Goal: Task Accomplishment & Management: Use online tool/utility

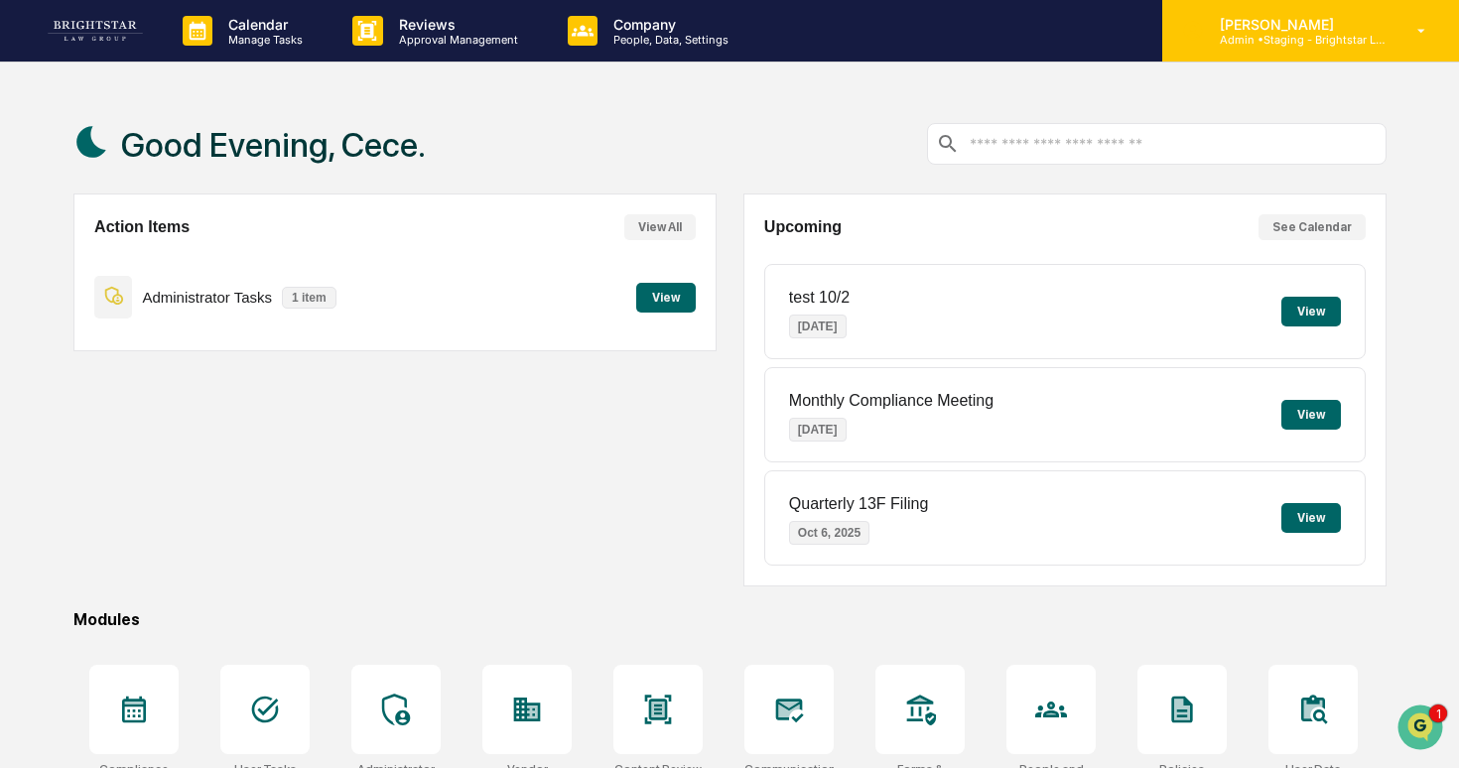
click at [1287, 42] on p "Admin • Staging - Brightstar Law Group" at bounding box center [1296, 40] width 185 height 14
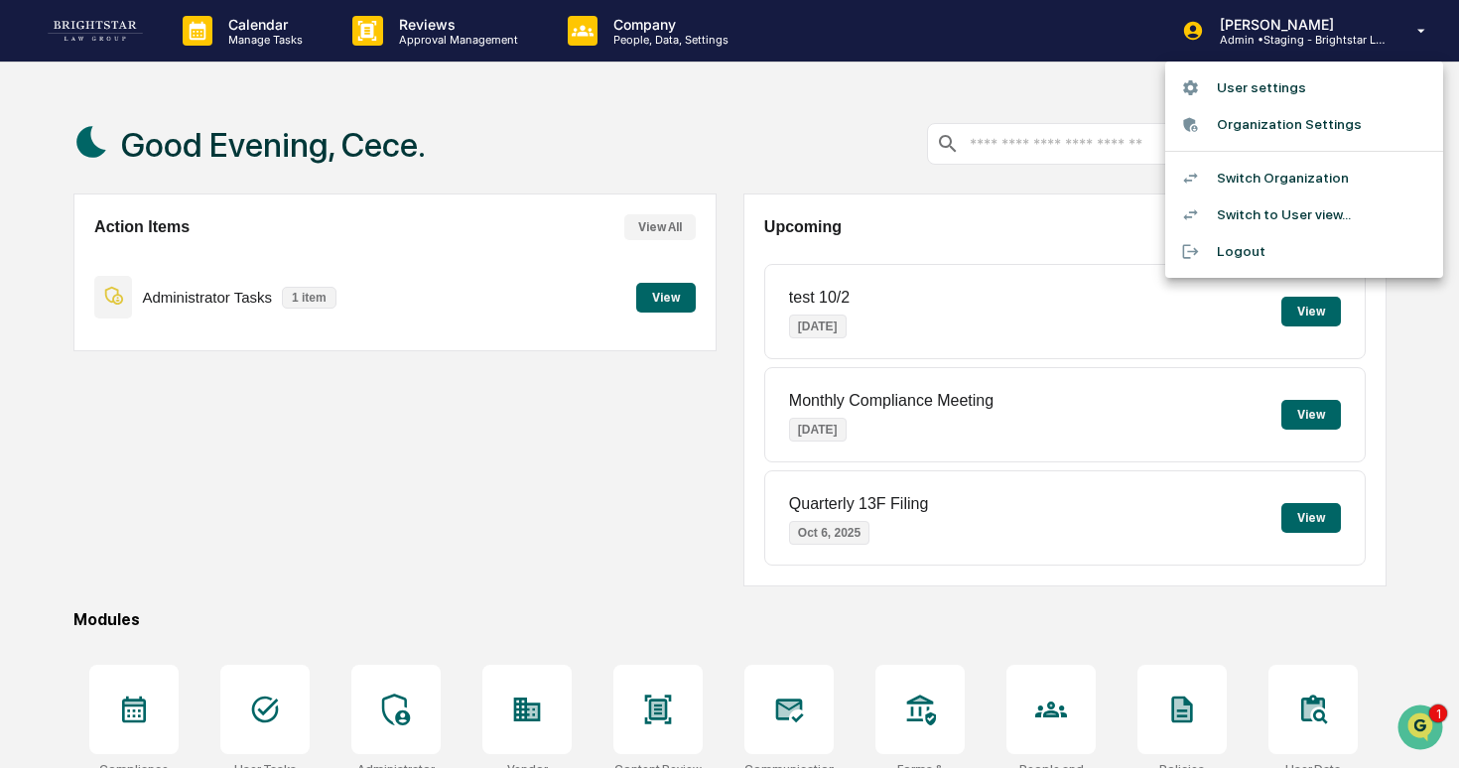
click at [1230, 209] on li "Switch to User view..." at bounding box center [1304, 215] width 278 height 37
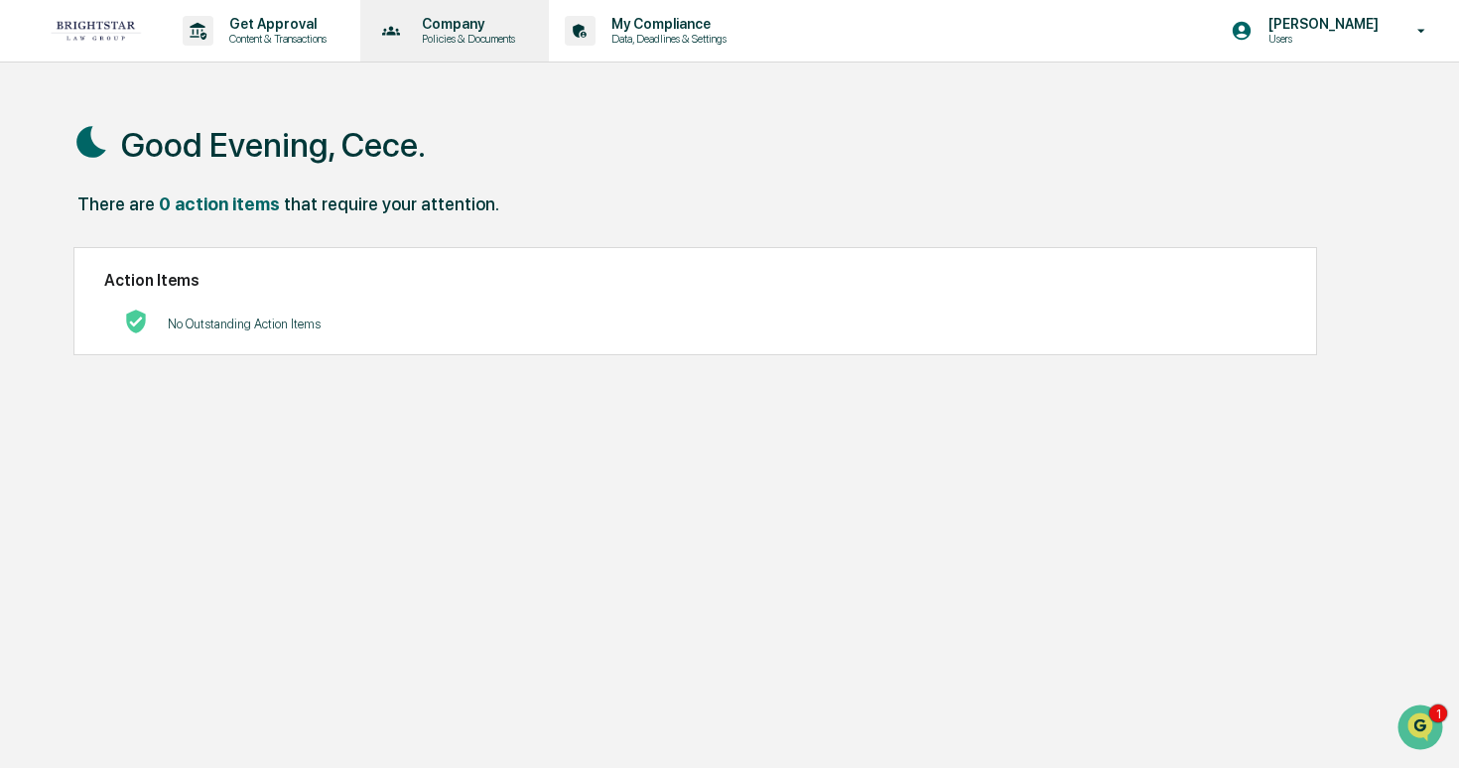
click at [506, 26] on p "Company" at bounding box center [465, 24] width 119 height 16
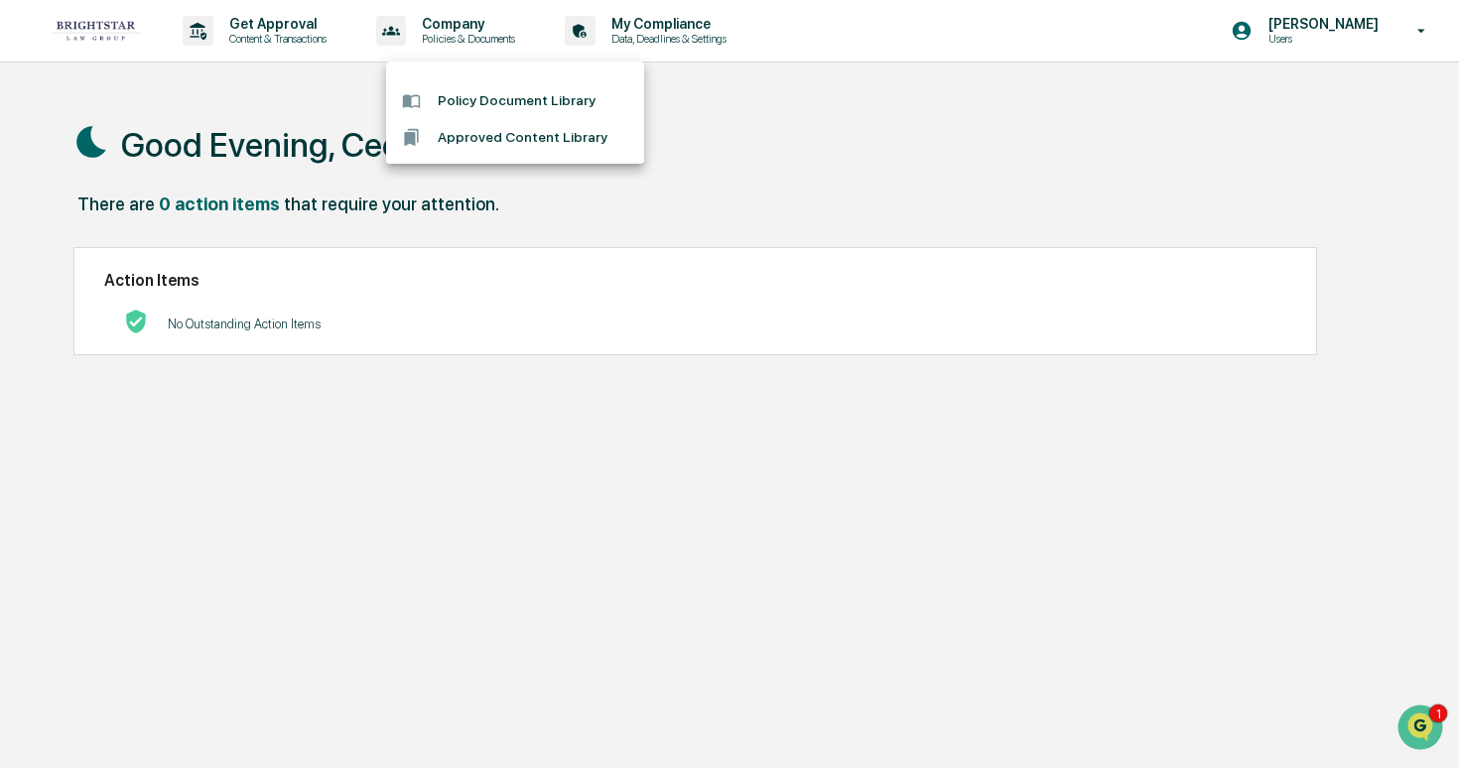
click at [285, 33] on div at bounding box center [729, 384] width 1459 height 768
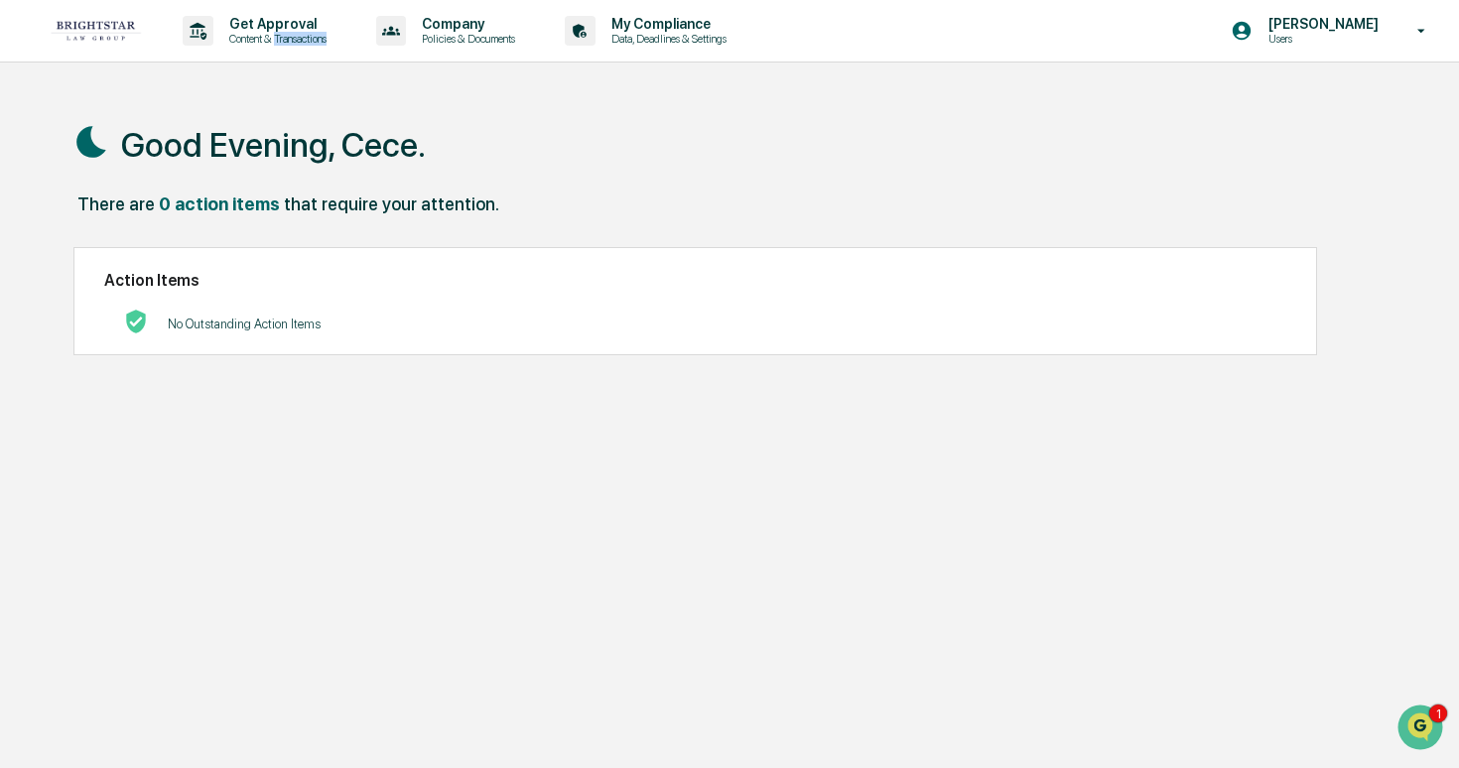
click at [285, 33] on p "Content & Transactions" at bounding box center [274, 39] width 123 height 14
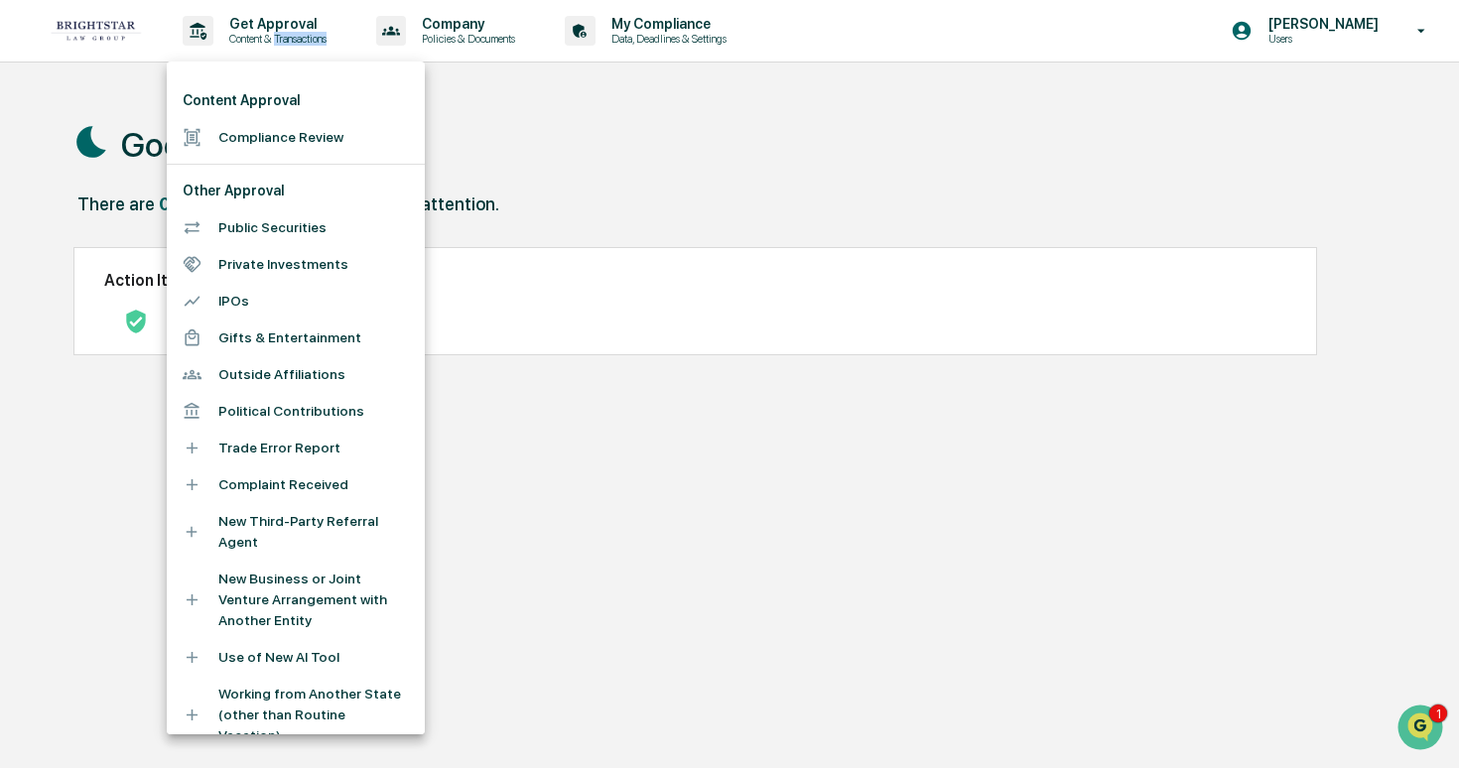
click at [320, 140] on li "Compliance Review" at bounding box center [296, 137] width 258 height 37
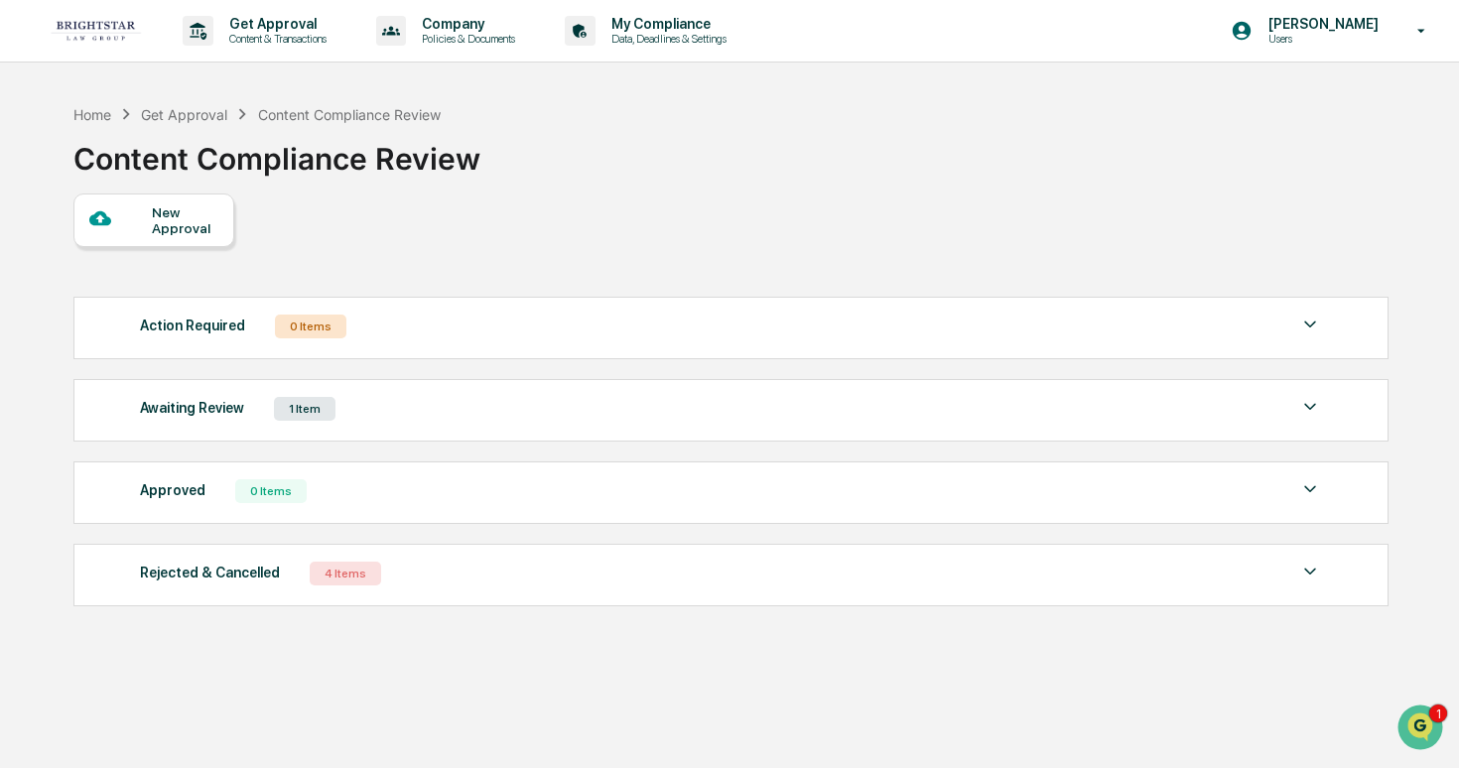
click at [177, 223] on div "New Approval" at bounding box center [185, 220] width 67 height 32
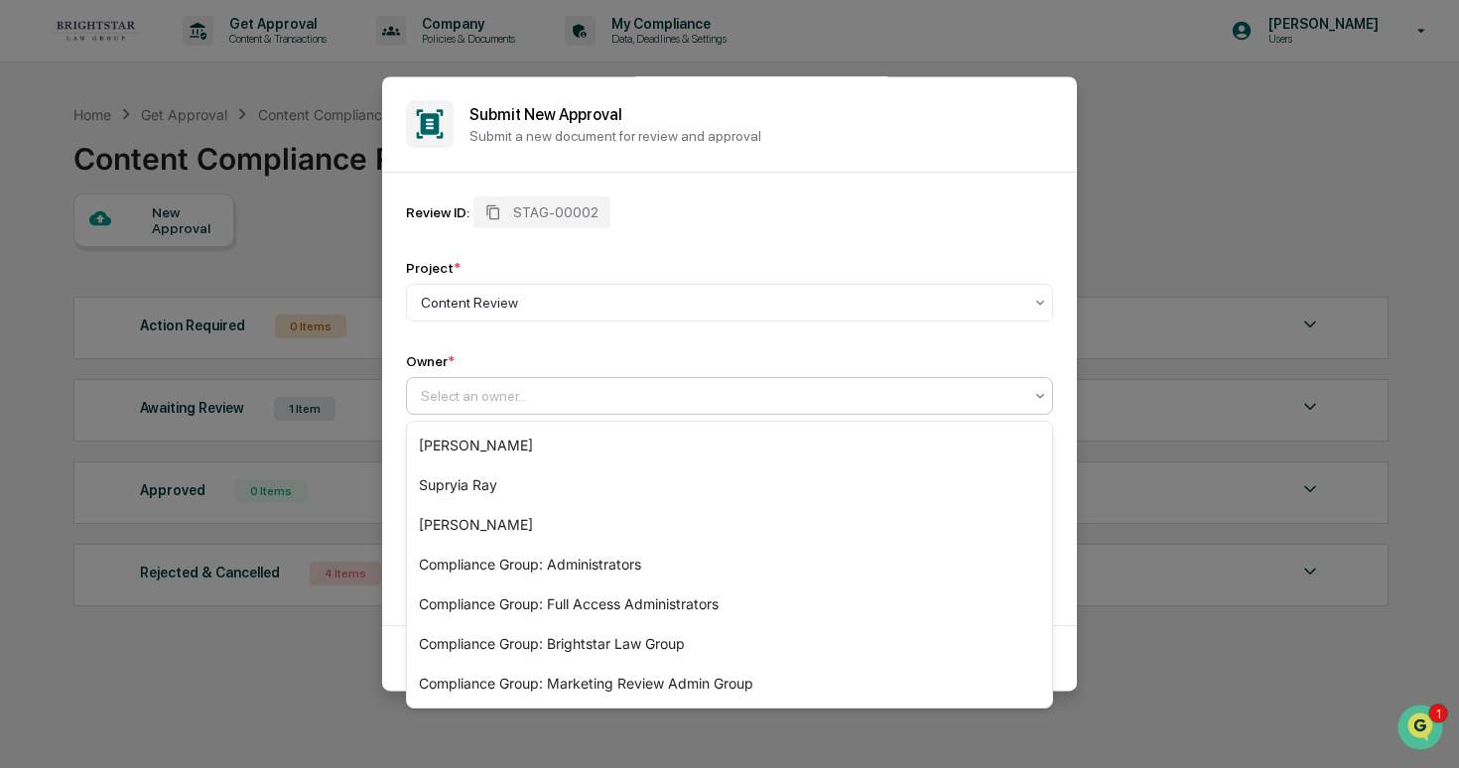
click at [506, 406] on div at bounding box center [722, 396] width 602 height 20
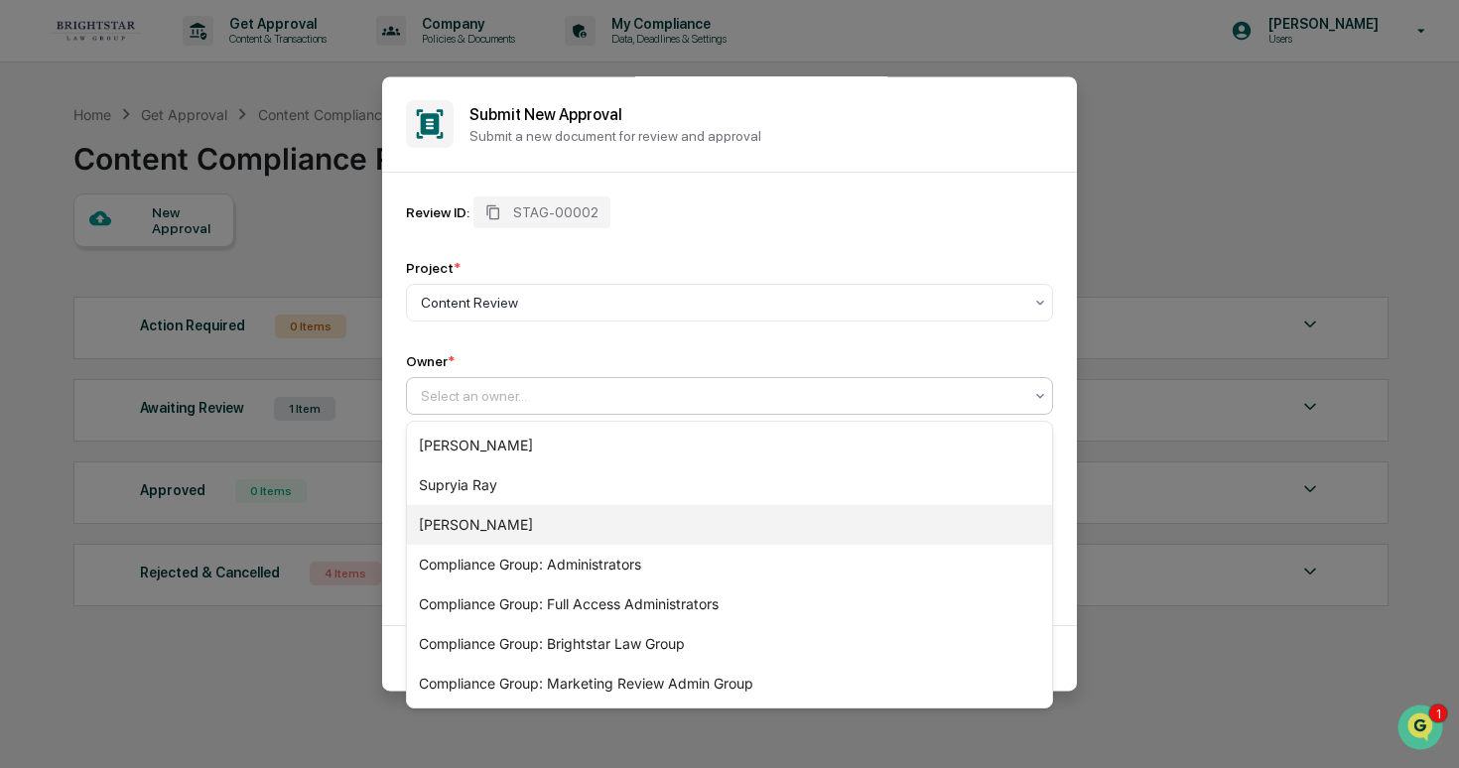
click at [477, 515] on div "[PERSON_NAME]" at bounding box center [729, 525] width 645 height 40
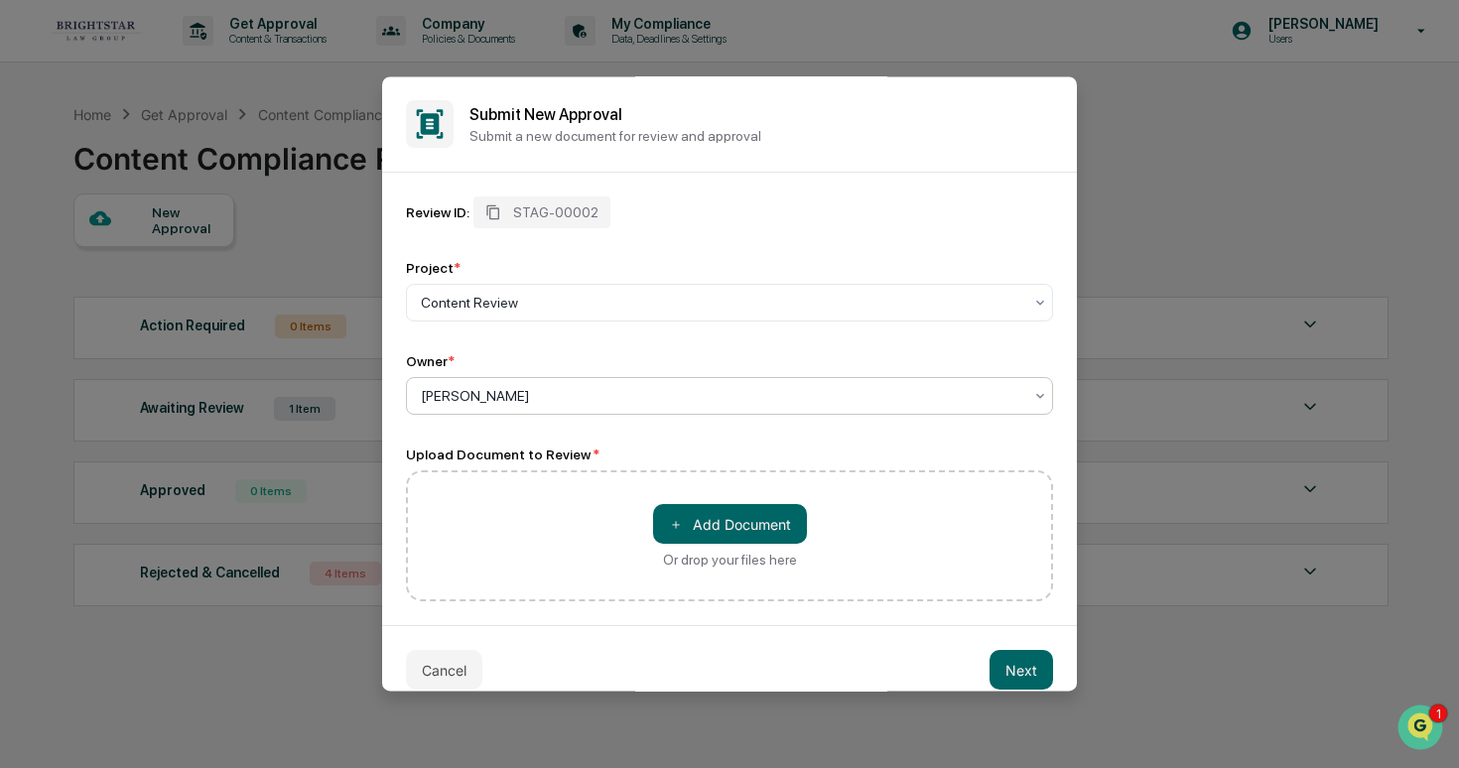
scroll to position [25, 0]
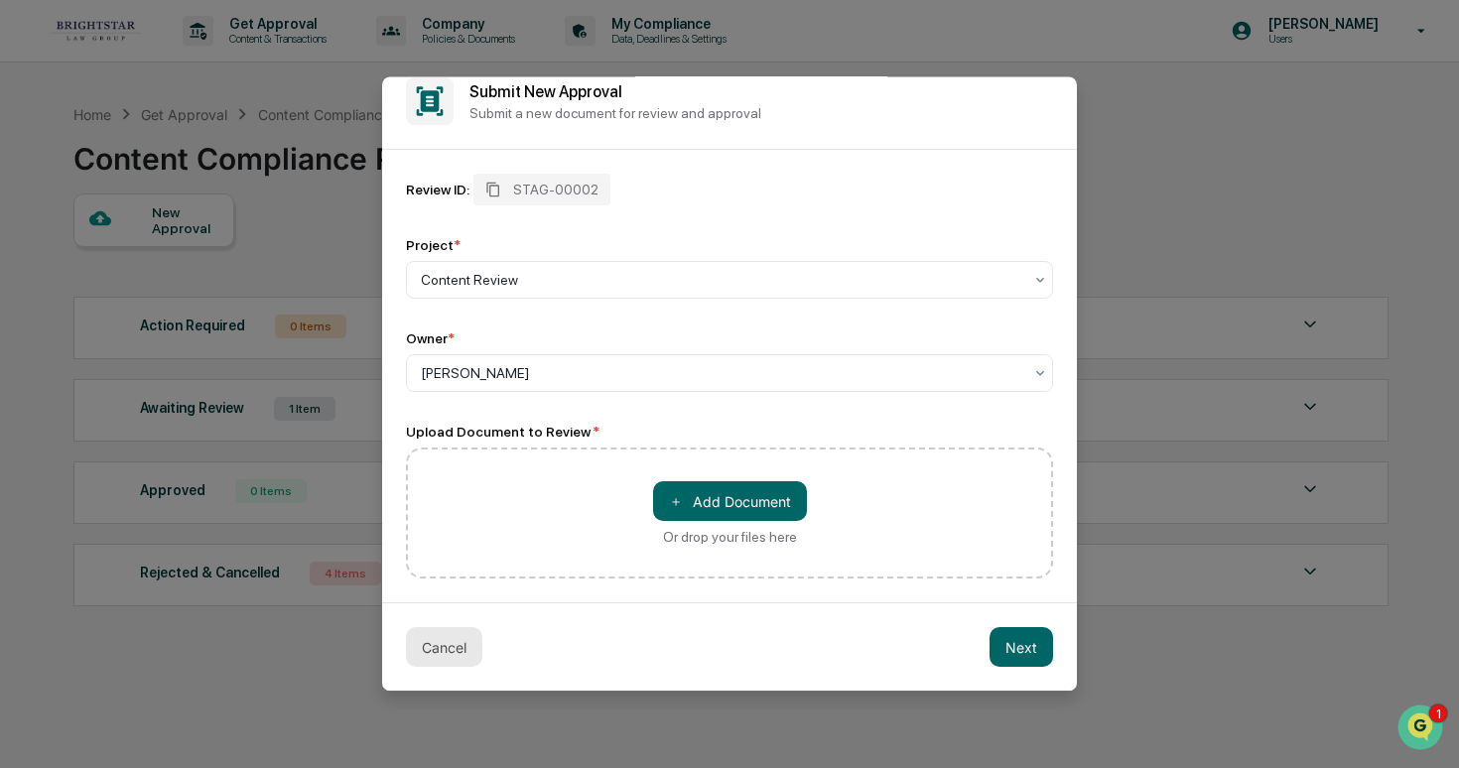
click at [434, 652] on button "Cancel" at bounding box center [444, 647] width 76 height 40
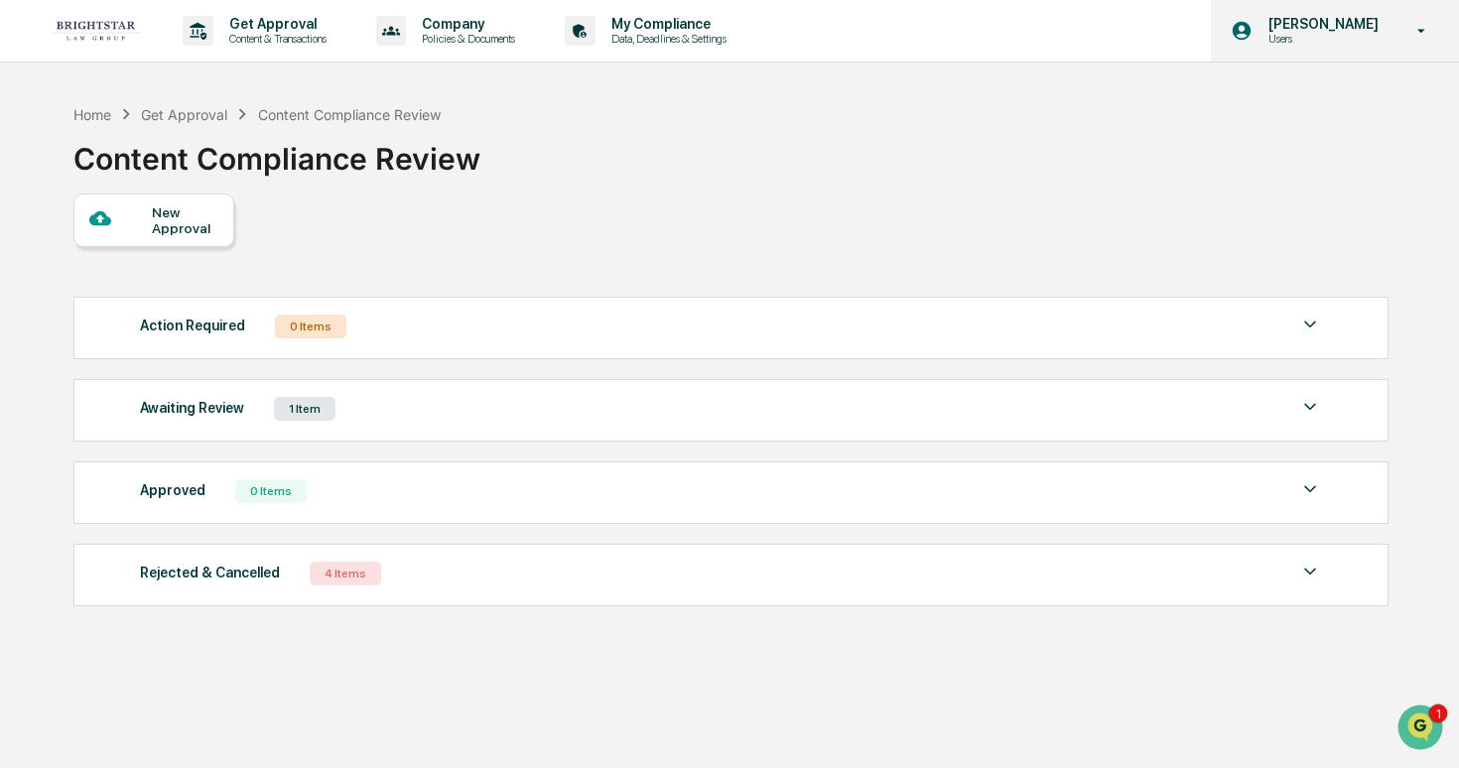
click at [1296, 49] on div "[PERSON_NAME] Users" at bounding box center [1335, 31] width 248 height 62
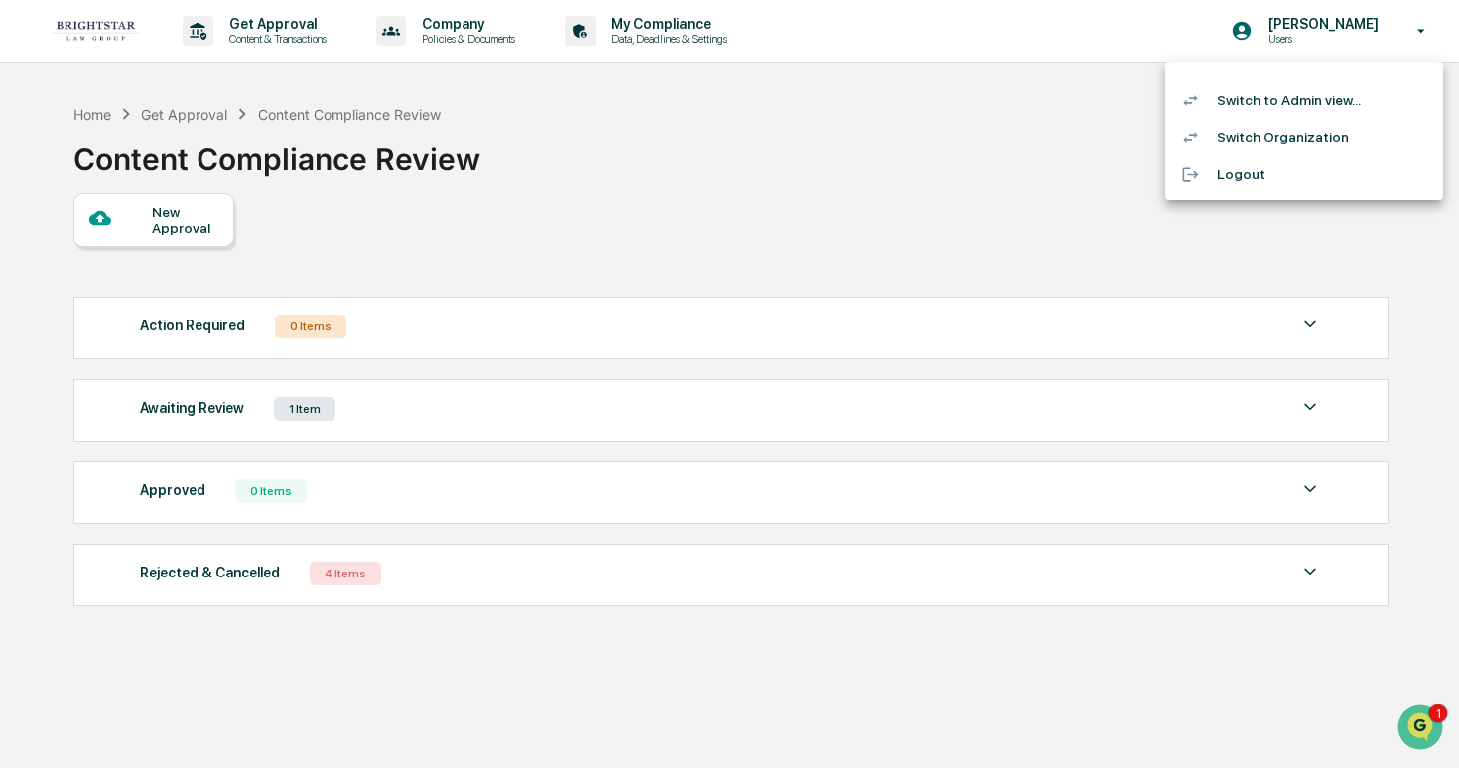
click at [1228, 147] on li "Switch Organization" at bounding box center [1304, 137] width 278 height 37
